Goal: Use online tool/utility: Utilize a website feature to perform a specific function

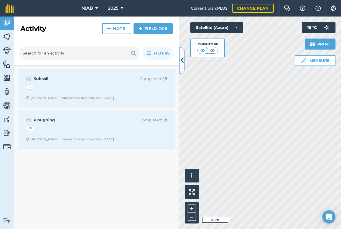
click at [182, 62] on icon at bounding box center [182, 61] width 3 height 10
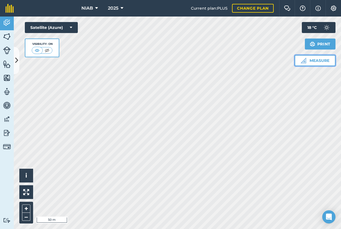
click at [319, 58] on button "Measure" at bounding box center [315, 60] width 41 height 11
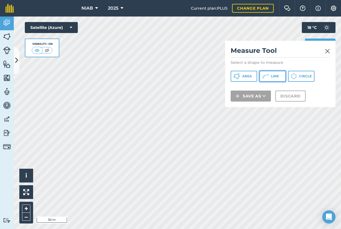
click at [270, 78] on button "Line" at bounding box center [272, 76] width 26 height 11
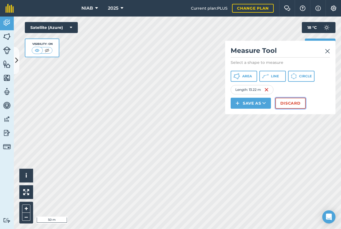
click at [294, 104] on button "Discard" at bounding box center [290, 103] width 30 height 11
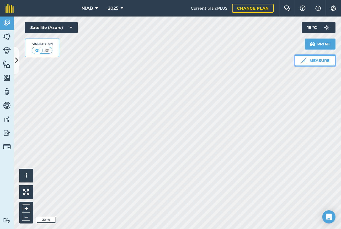
click at [310, 63] on button "Measure" at bounding box center [315, 60] width 41 height 11
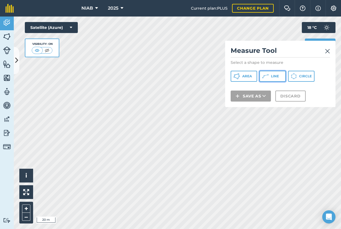
click at [274, 75] on span "Line" at bounding box center [275, 76] width 8 height 4
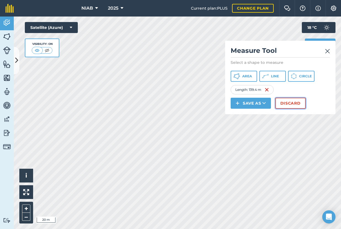
click at [298, 101] on button "Discard" at bounding box center [290, 103] width 30 height 11
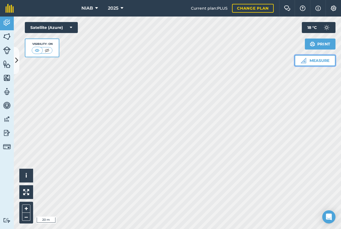
click at [317, 61] on button "Measure" at bounding box center [315, 60] width 41 height 11
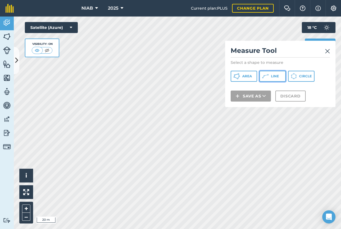
click at [274, 76] on span "Line" at bounding box center [275, 76] width 8 height 4
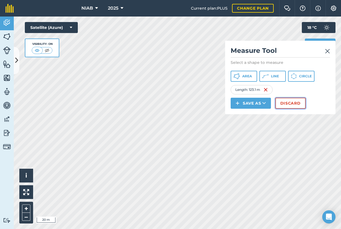
click at [291, 105] on button "Discard" at bounding box center [290, 103] width 30 height 11
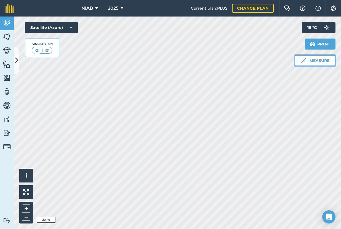
click at [315, 62] on button "Measure" at bounding box center [315, 60] width 41 height 11
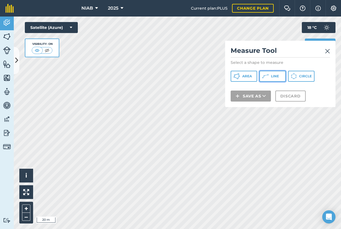
click at [281, 78] on button "Line" at bounding box center [272, 76] width 26 height 11
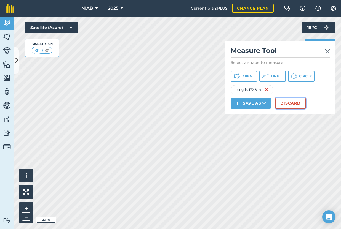
click at [297, 105] on button "Discard" at bounding box center [290, 103] width 30 height 11
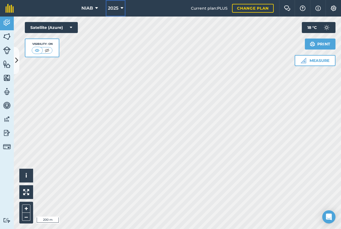
click at [122, 7] on icon at bounding box center [122, 8] width 3 height 7
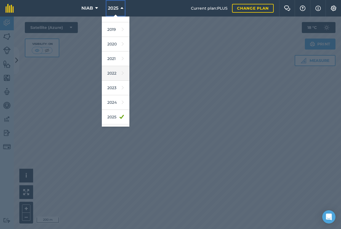
scroll to position [50, 0]
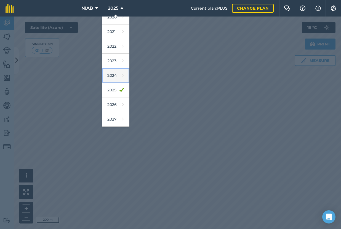
click at [112, 76] on link "2024" at bounding box center [116, 75] width 28 height 15
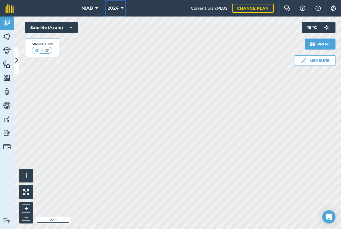
click at [122, 8] on icon at bounding box center [122, 8] width 3 height 7
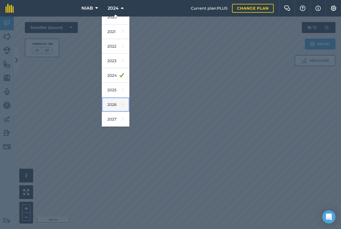
click at [114, 105] on link "2026" at bounding box center [116, 105] width 28 height 15
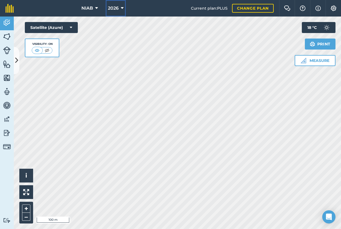
click at [122, 6] on icon at bounding box center [122, 8] width 3 height 7
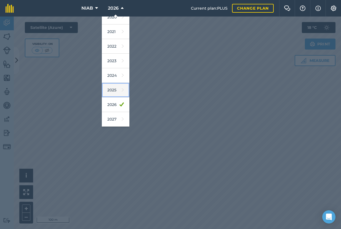
click at [111, 90] on link "2025" at bounding box center [116, 90] width 28 height 15
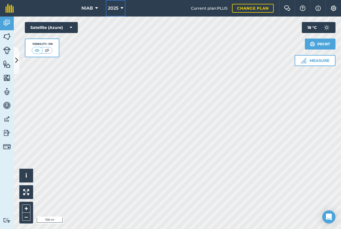
click at [121, 9] on icon at bounding box center [122, 8] width 3 height 7
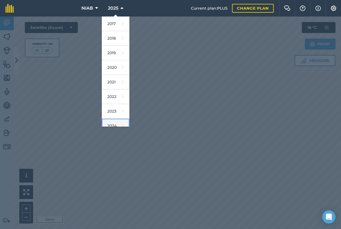
click at [117, 123] on link "2024" at bounding box center [116, 126] width 28 height 15
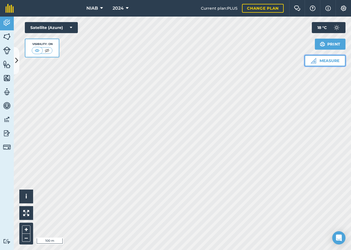
click at [319, 60] on button "Measure" at bounding box center [325, 60] width 41 height 11
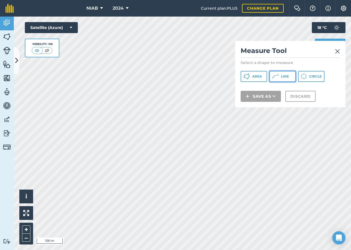
click at [290, 77] on button "Line" at bounding box center [282, 76] width 26 height 11
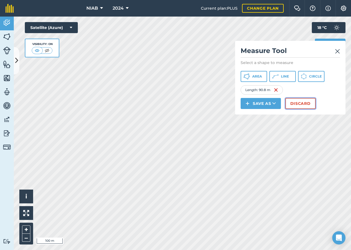
click at [297, 103] on button "Discard" at bounding box center [300, 103] width 30 height 11
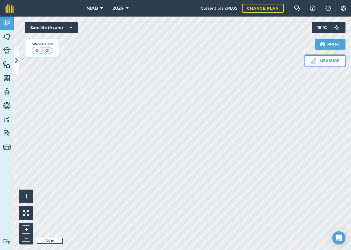
click at [320, 62] on button "Measure" at bounding box center [325, 60] width 41 height 11
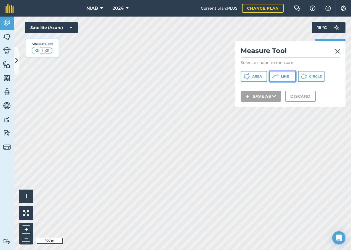
click at [277, 78] on icon at bounding box center [275, 76] width 7 height 7
